Goal: Information Seeking & Learning: Learn about a topic

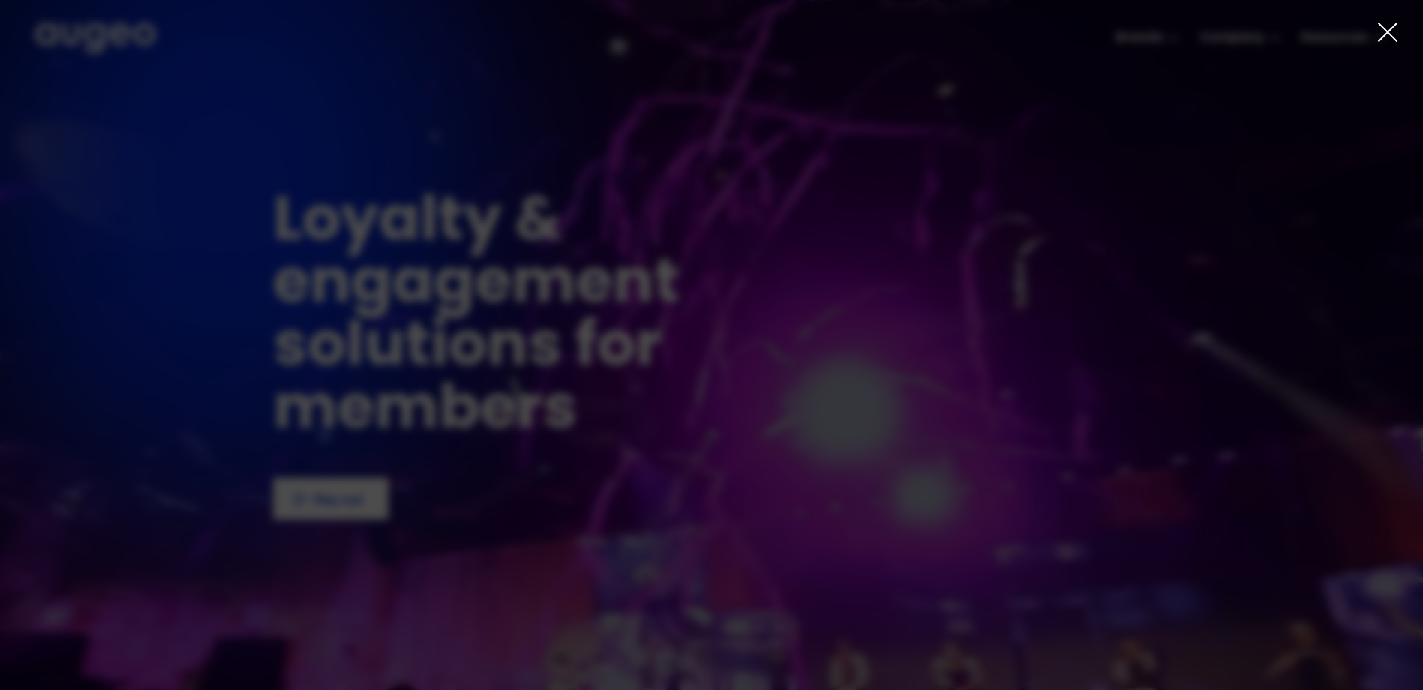
click at [1400, 29] on div at bounding box center [711, 345] width 1423 height 690
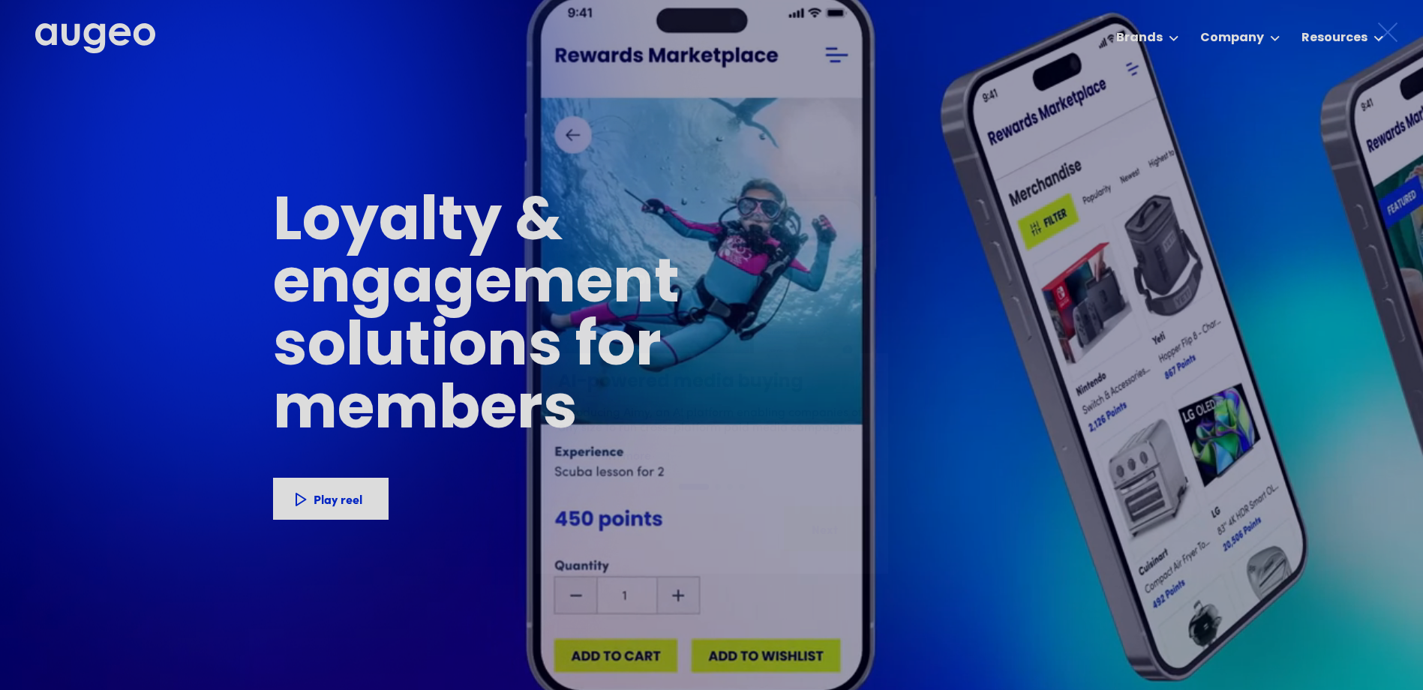
click at [1391, 29] on icon at bounding box center [1388, 32] width 18 height 18
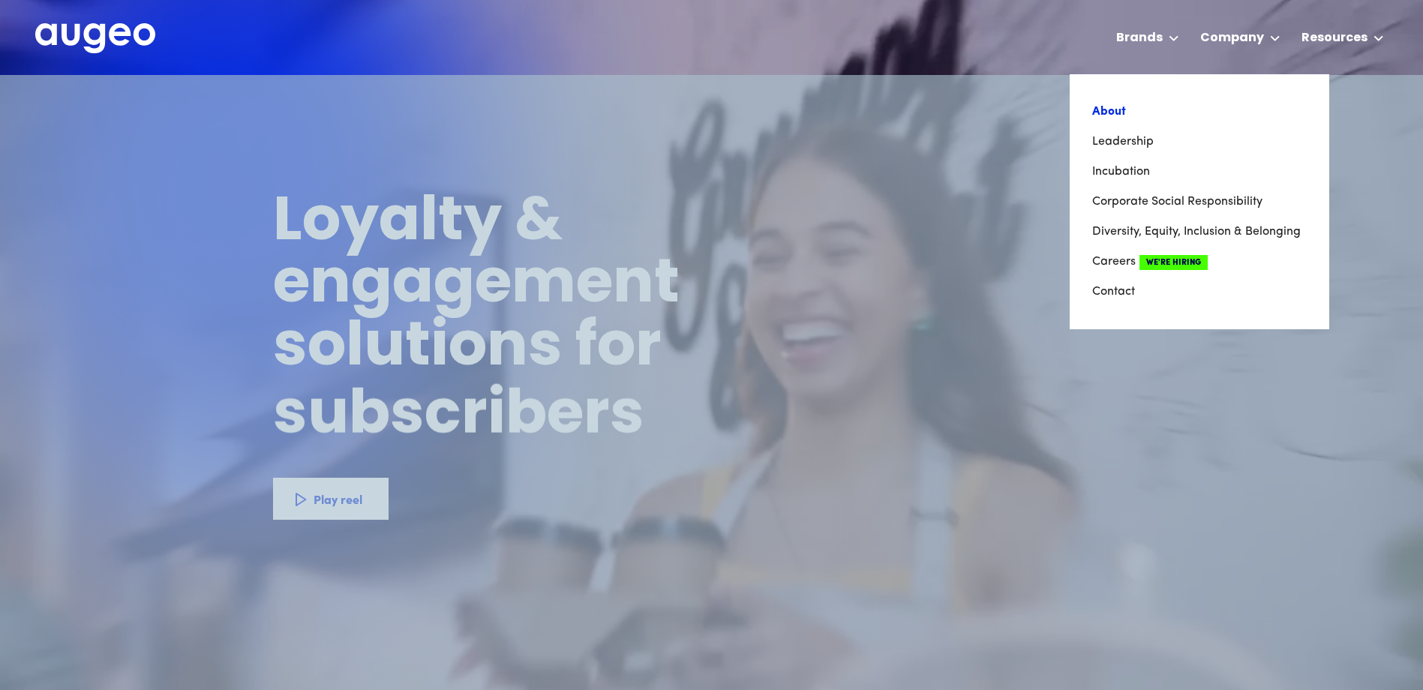
click at [1124, 115] on link "About" at bounding box center [1199, 112] width 215 height 30
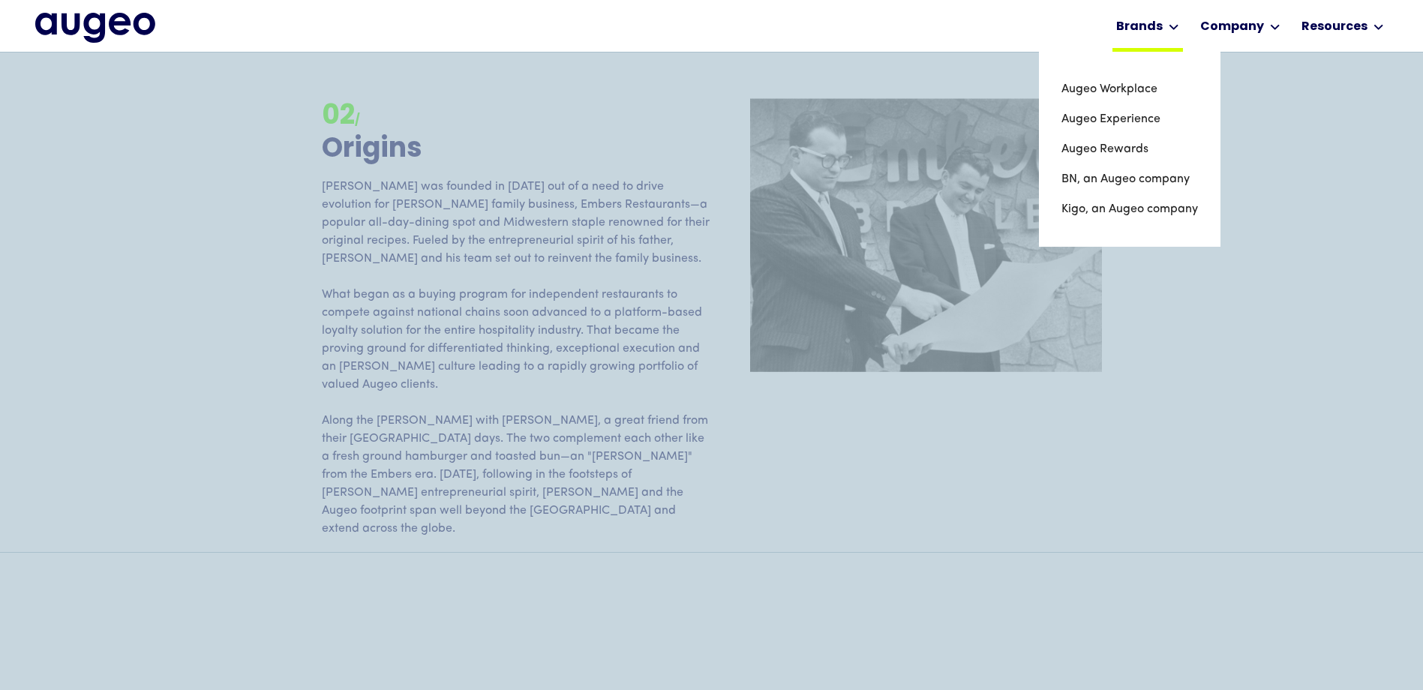
scroll to position [1890, 0]
click at [1127, 92] on link "Augeo Workplace" at bounding box center [1129, 89] width 137 height 30
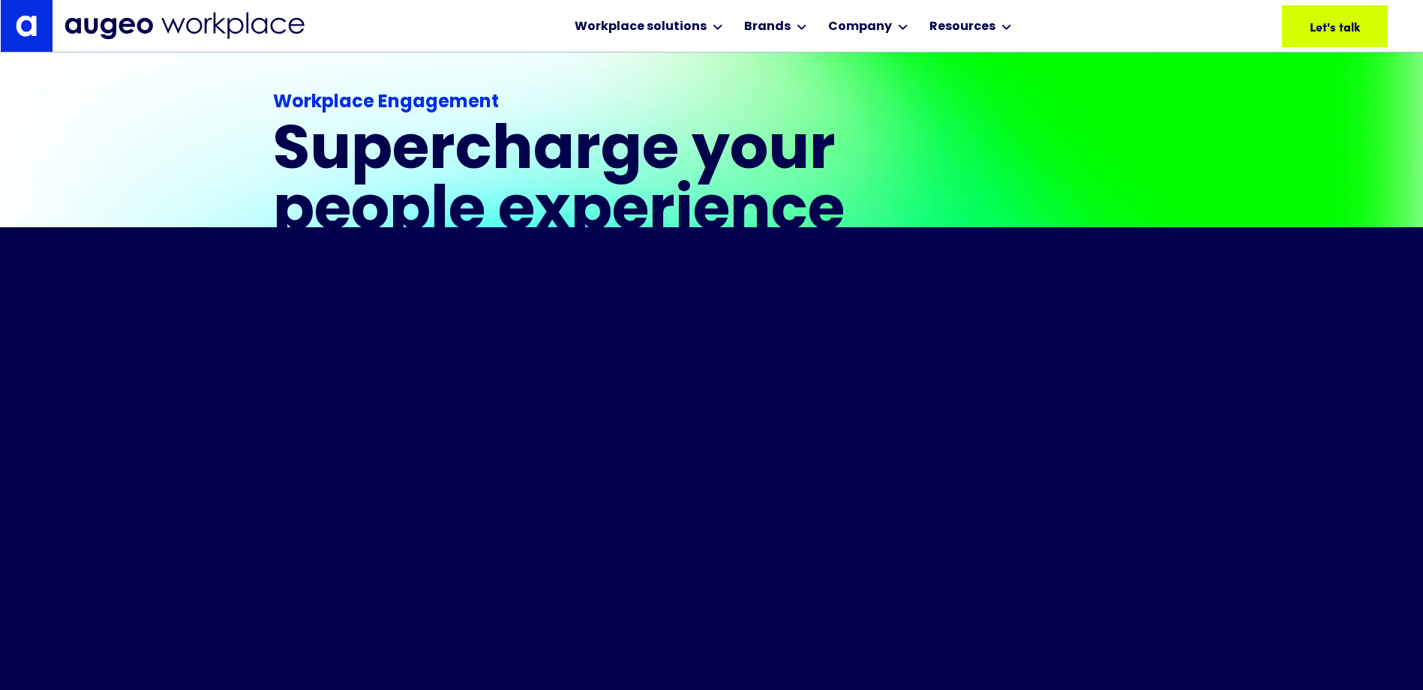
scroll to position [378, 0]
